Goal: Transaction & Acquisition: Purchase product/service

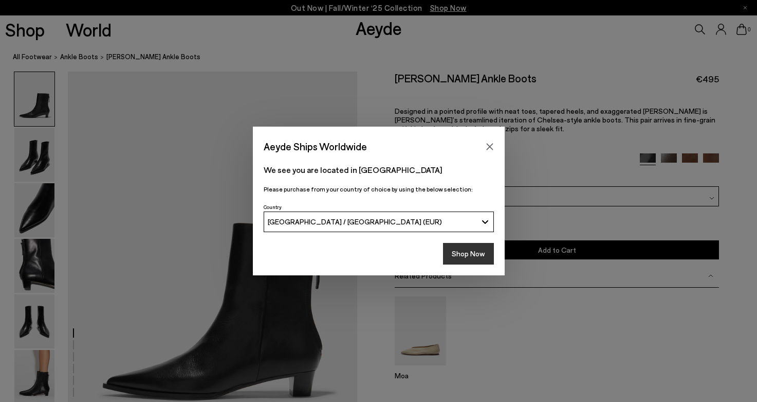
click at [462, 250] on button "Shop Now" at bounding box center [468, 254] width 51 height 22
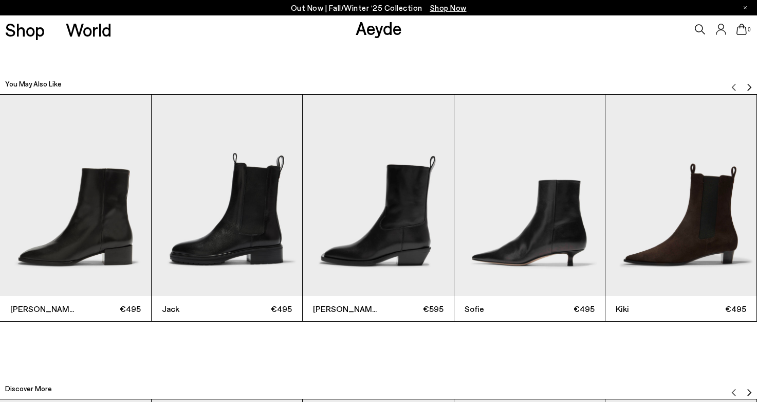
scroll to position [2390, 0]
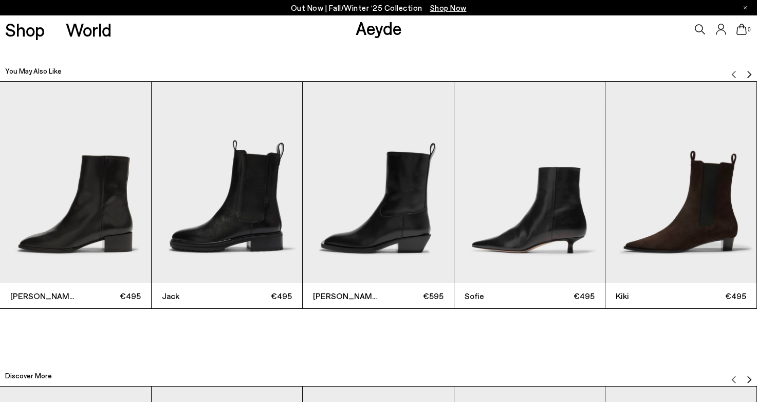
click at [748, 72] on img "Next slide" at bounding box center [749, 74] width 8 height 8
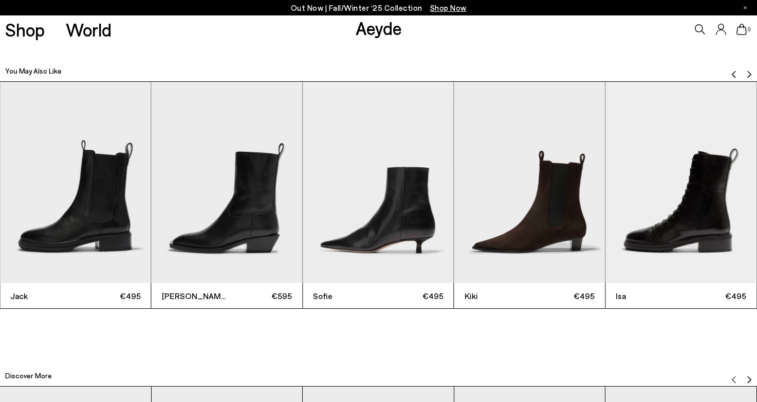
click at [524, 207] on img "5 / 12" at bounding box center [529, 182] width 151 height 201
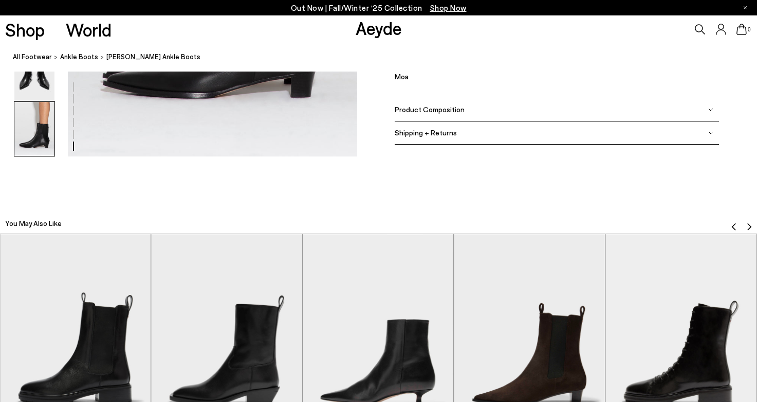
scroll to position [2392, 0]
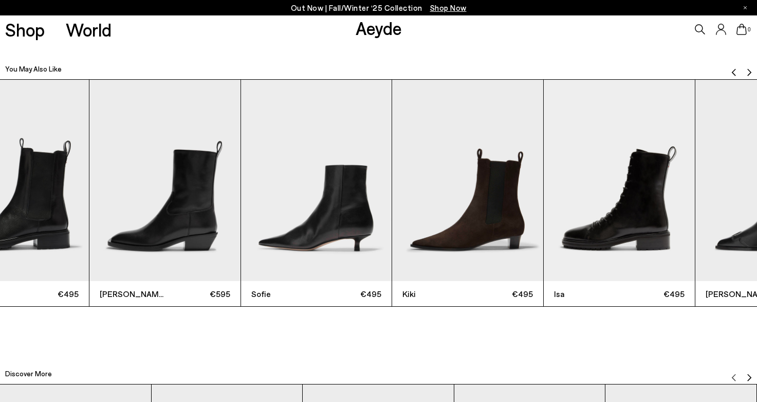
click at [544, 259] on img "6 / 12" at bounding box center [619, 180] width 151 height 201
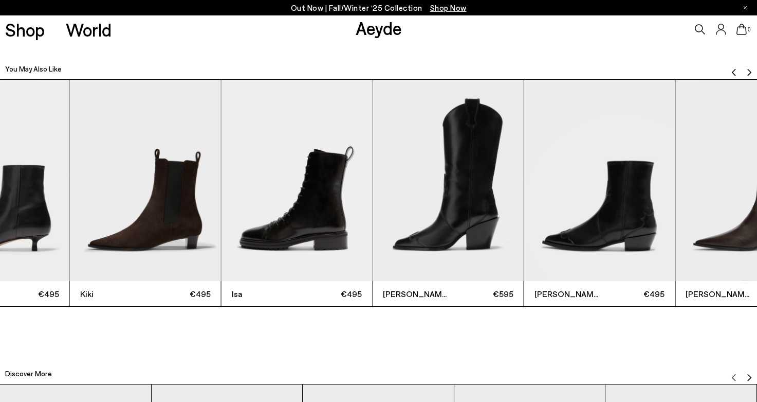
click at [374, 258] on img "7 / 12" at bounding box center [448, 180] width 151 height 201
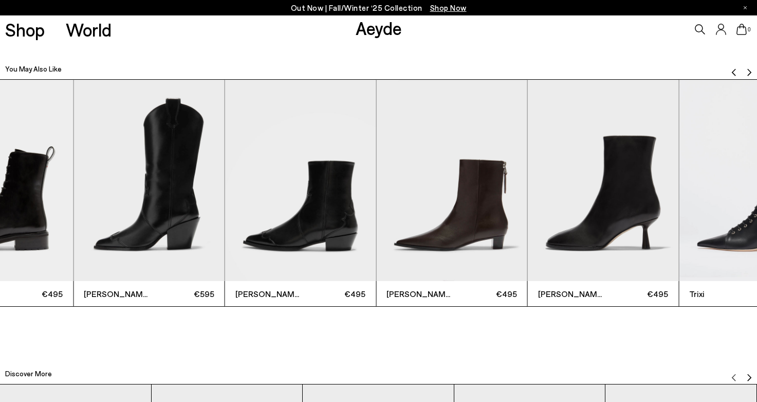
click at [376, 257] on img "9 / 12" at bounding box center [451, 180] width 151 height 201
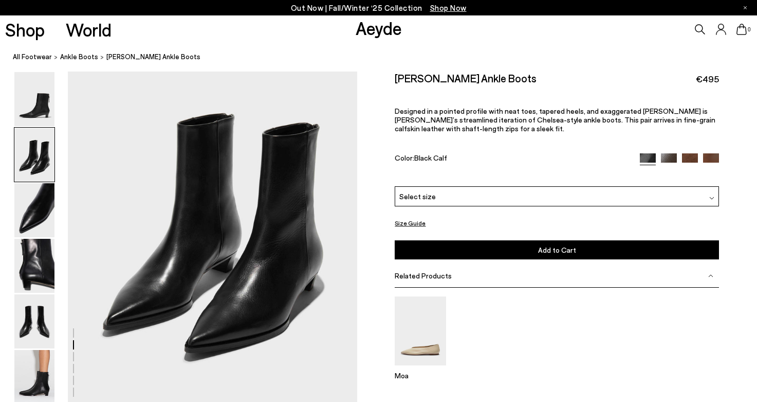
scroll to position [435, 0]
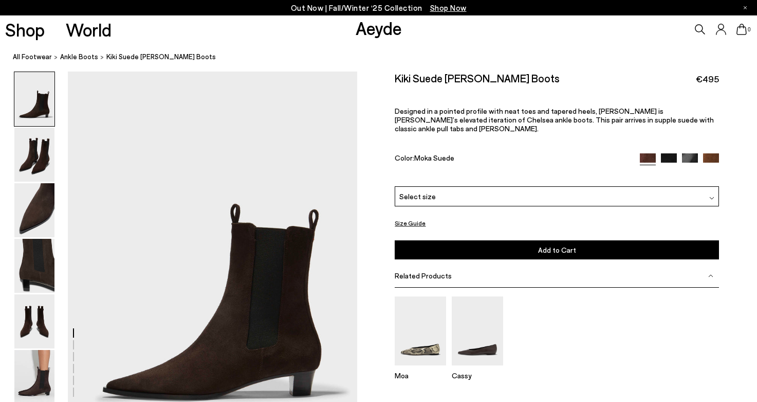
click at [669, 153] on img at bounding box center [669, 161] width 16 height 16
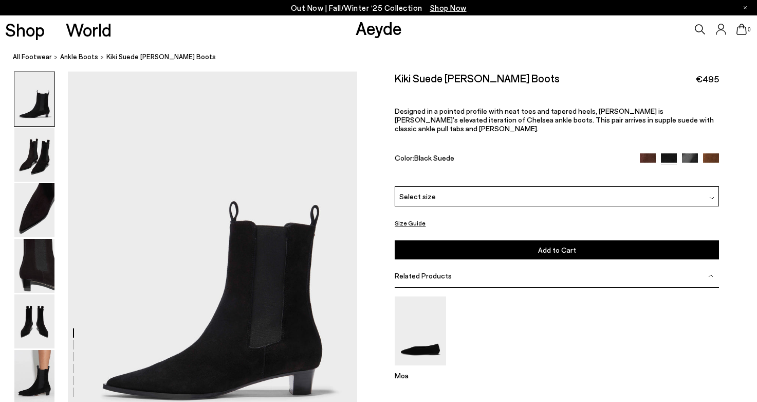
click at [688, 153] on img at bounding box center [690, 161] width 16 height 16
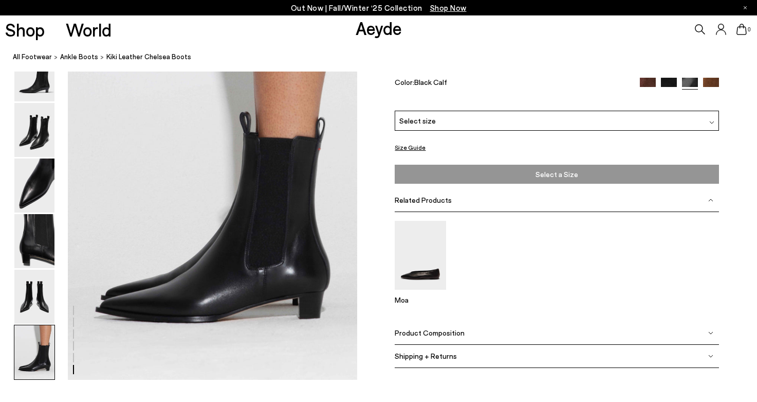
scroll to position [2038, 0]
